Goal: Task Accomplishment & Management: Complete application form

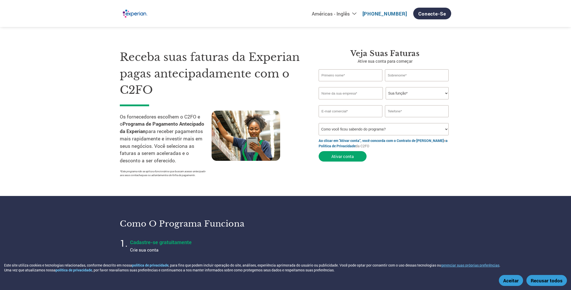
click at [340, 72] on input "text" at bounding box center [351, 75] width 64 height 12
click at [330, 75] on input "text" at bounding box center [351, 75] width 64 height 12
type input "[PERSON_NAME]"
click at [343, 93] on input "text" at bounding box center [351, 93] width 64 height 12
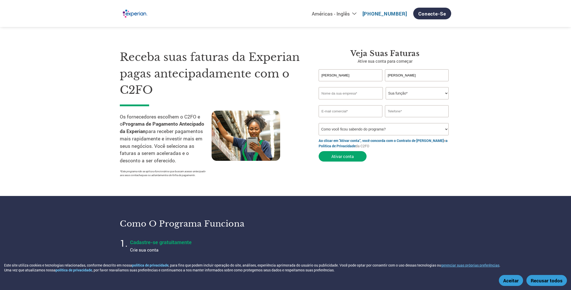
type input "Arcantis Consulting"
click at [423, 97] on select "Sua função* Diretor Financeiro Controlador Gerente de Crédito Diretor Financeir…" at bounding box center [417, 93] width 63 height 12
select select "CEO"
click at [386, 87] on select "Sua função* Diretor Financeiro Controlador Gerente de Crédito Diretor Financeir…" at bounding box center [417, 93] width 63 height 12
click at [362, 113] on input "email" at bounding box center [351, 111] width 64 height 12
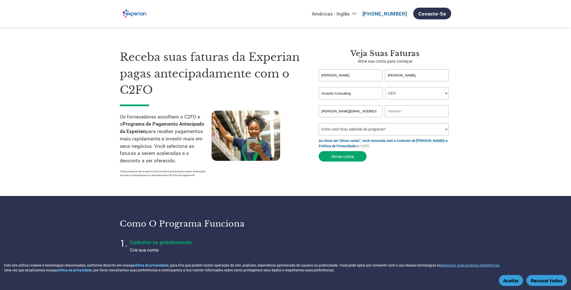
type input "[PERSON_NAME][EMAIL_ADDRESS][DOMAIN_NAME]"
click at [409, 113] on input "text" at bounding box center [417, 111] width 64 height 12
type input "[PHONE_NUMBER]"
click at [391, 131] on select "Como você ficou sabendo do programa? Recebi [PERSON_NAME] E-mail Mídias sociais…" at bounding box center [384, 129] width 130 height 12
select select "Email"
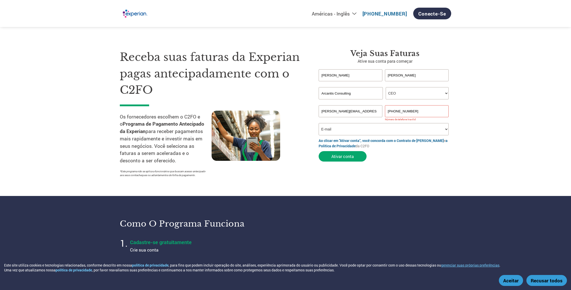
click at [319, 124] on select "Como você ficou sabendo do programa? Recebi [PERSON_NAME] E-mail Mídias sociais…" at bounding box center [384, 129] width 130 height 12
click at [347, 158] on font "Ativar conta" at bounding box center [342, 156] width 22 height 5
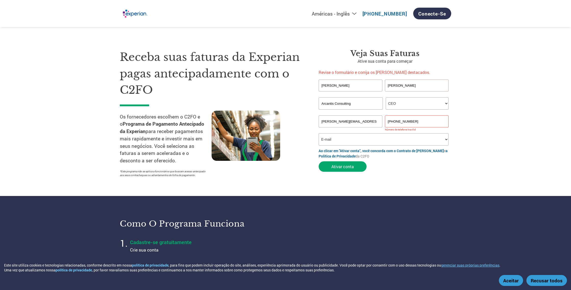
click at [429, 119] on input "[PHONE_NUMBER]" at bounding box center [417, 121] width 64 height 12
click at [423, 121] on input "[PHONE_NUMBER]" at bounding box center [417, 121] width 64 height 12
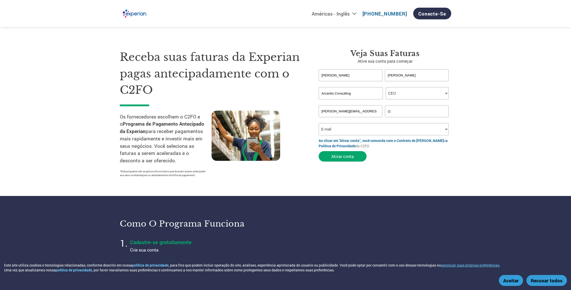
type input "("
type input "11981167591"
click at [352, 158] on font "Ativar conta" at bounding box center [342, 156] width 22 height 5
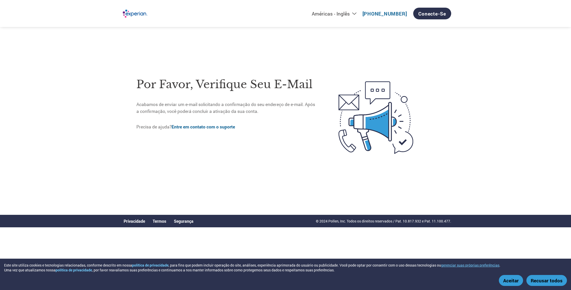
click at [358, 15] on select "Américas - Inglês Américas - Espanhol [GEOGRAPHIC_DATA] - Português Amériques -…" at bounding box center [300, 13] width 120 height 6
select select "pt"
click at [279, 10] on select "Américas - Inglês Américas - Espanhol [GEOGRAPHIC_DATA] - Português Amériques -…" at bounding box center [300, 13] width 120 height 6
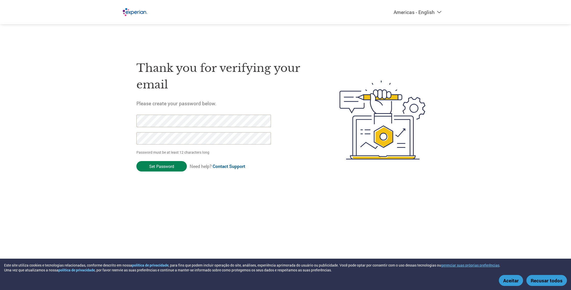
click at [164, 167] on input "Set Password" at bounding box center [161, 166] width 50 height 10
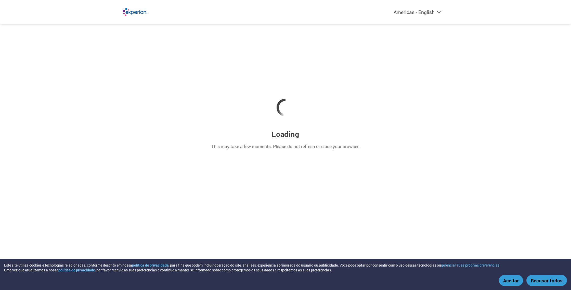
click at [511, 281] on button "Aceitar" at bounding box center [511, 280] width 24 height 11
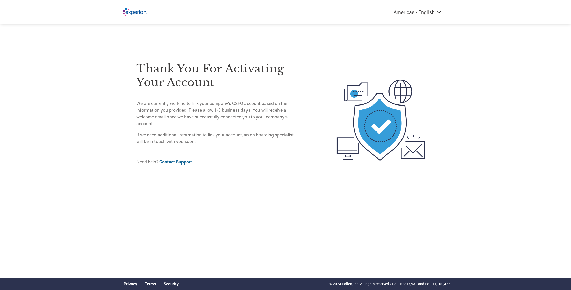
click at [423, 41] on div "Thank you for activating your account We are currently working to link your com…" at bounding box center [285, 100] width 331 height 200
click at [135, 66] on div "Thank you for activating your account We are currently working to link your com…" at bounding box center [285, 120] width 331 height 139
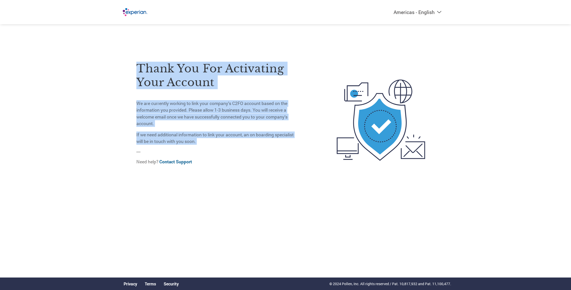
drag, startPoint x: 138, startPoint y: 66, endPoint x: 225, endPoint y: 144, distance: 116.6
click at [234, 149] on div "Thank you for activating your account We are currently working to link your com…" at bounding box center [216, 110] width 161 height 119
copy div "Thank you for activating your account We are currently working to link your com…"
